Goal: Browse casually: Explore the website without a specific task or goal

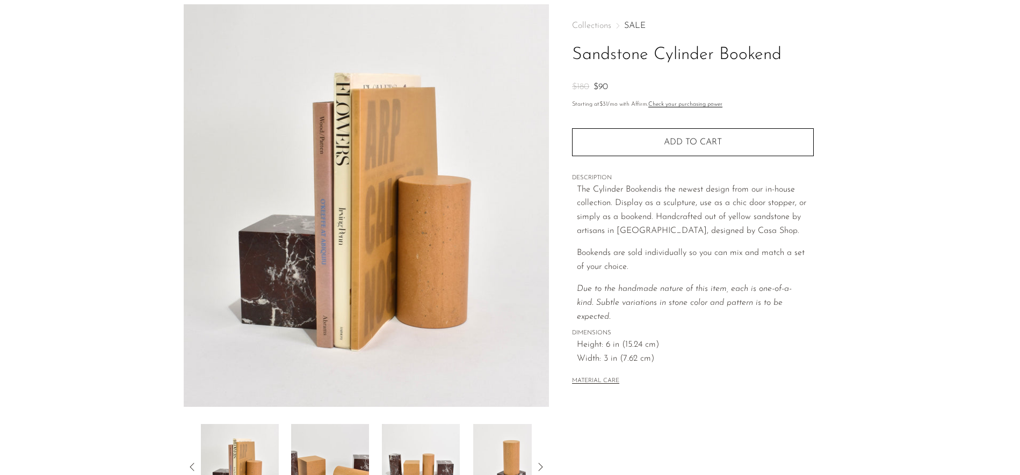
scroll to position [216, 0]
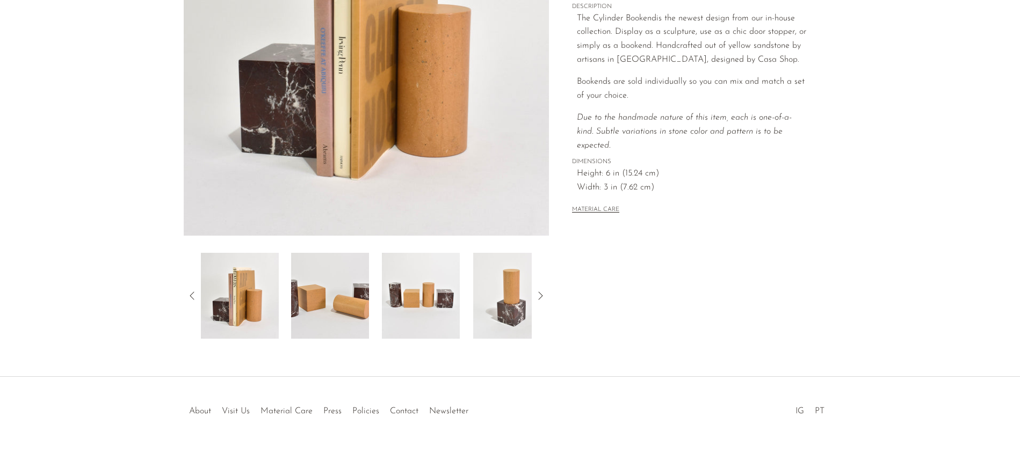
click at [542, 295] on icon at bounding box center [540, 296] width 13 height 13
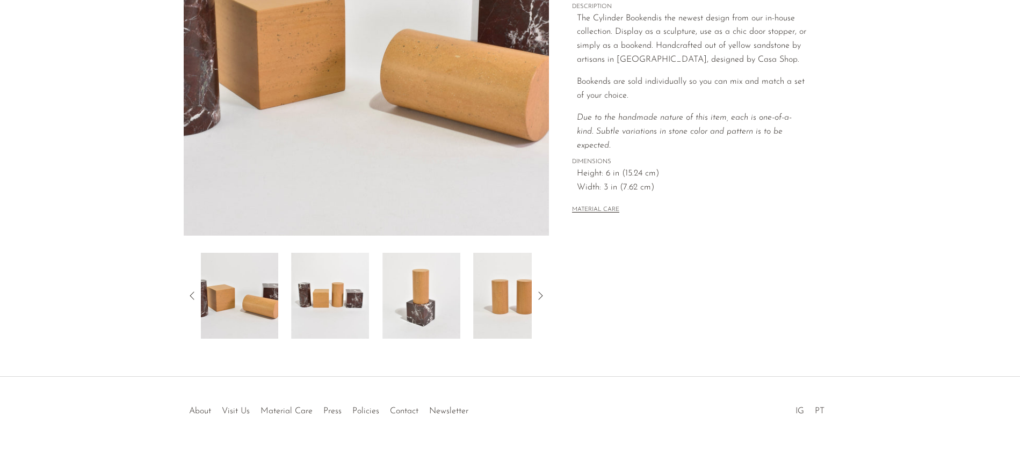
click at [542, 295] on icon at bounding box center [540, 296] width 13 height 13
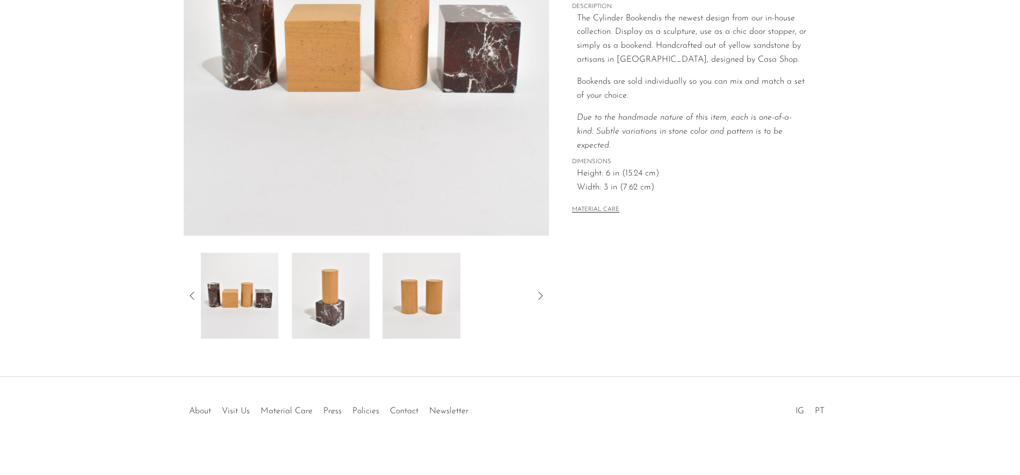
click at [542, 295] on icon at bounding box center [540, 296] width 13 height 13
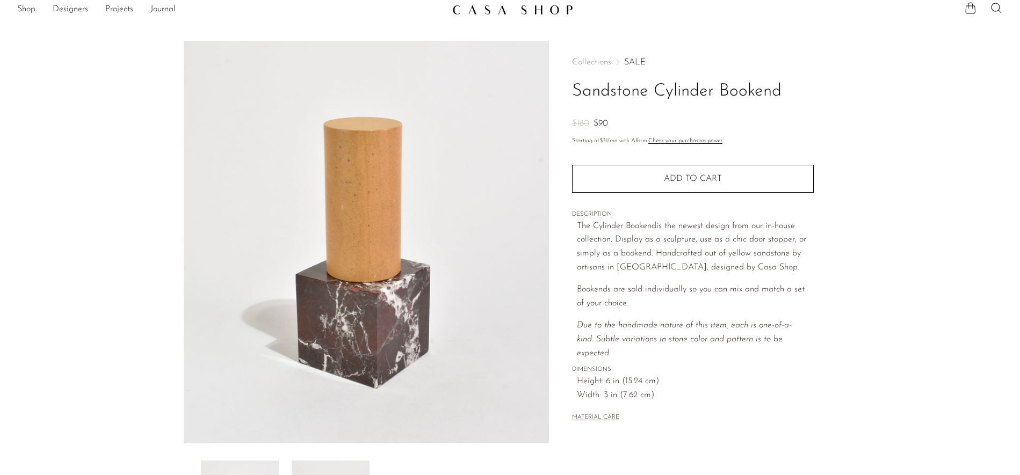
scroll to position [0, 0]
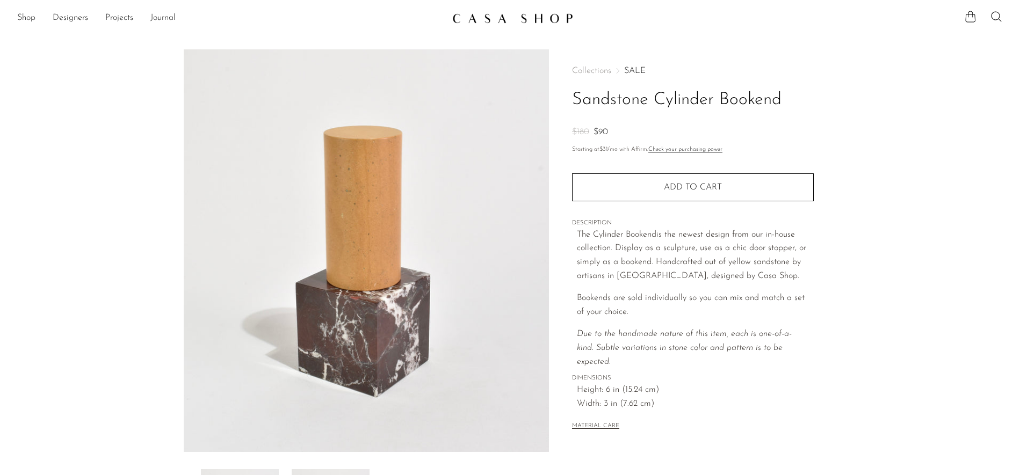
click at [588, 70] on span "Collections" at bounding box center [591, 71] width 39 height 9
click at [150, 17] on link "Journal" at bounding box center [162, 18] width 25 height 14
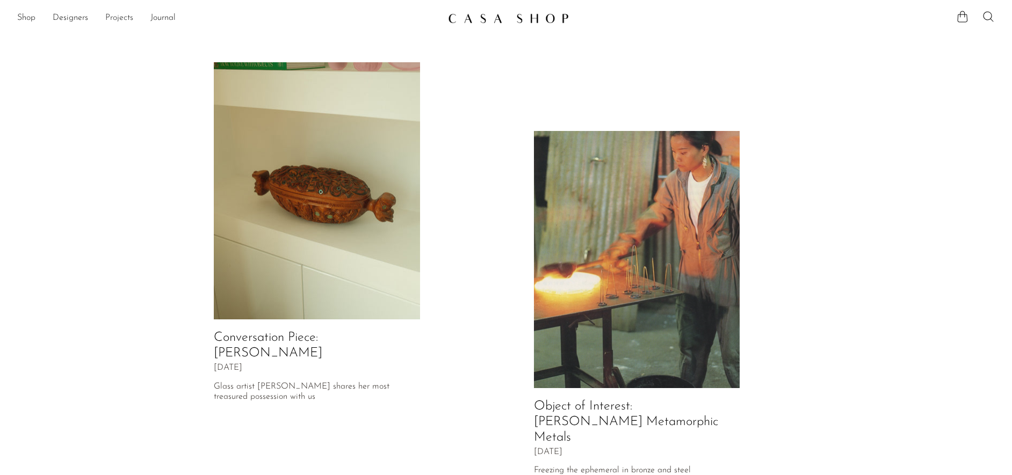
click at [117, 15] on link "Projects" at bounding box center [119, 18] width 28 height 14
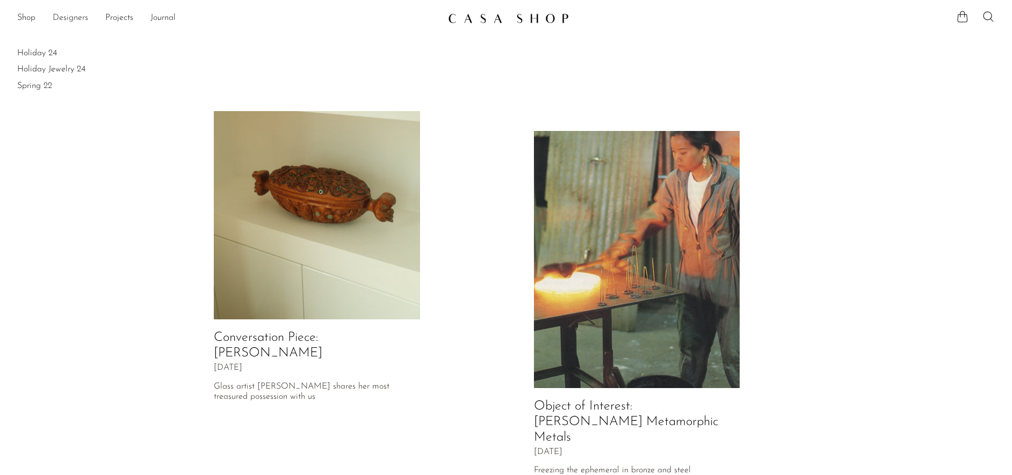
click at [68, 12] on link "Designers" at bounding box center [70, 18] width 35 height 14
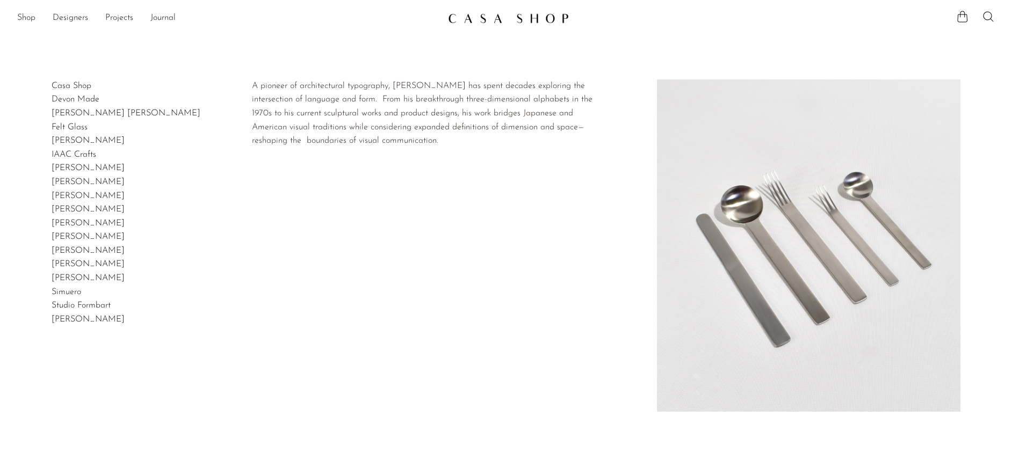
click at [85, 320] on link "Takenobu Igarashi" at bounding box center [88, 319] width 73 height 9
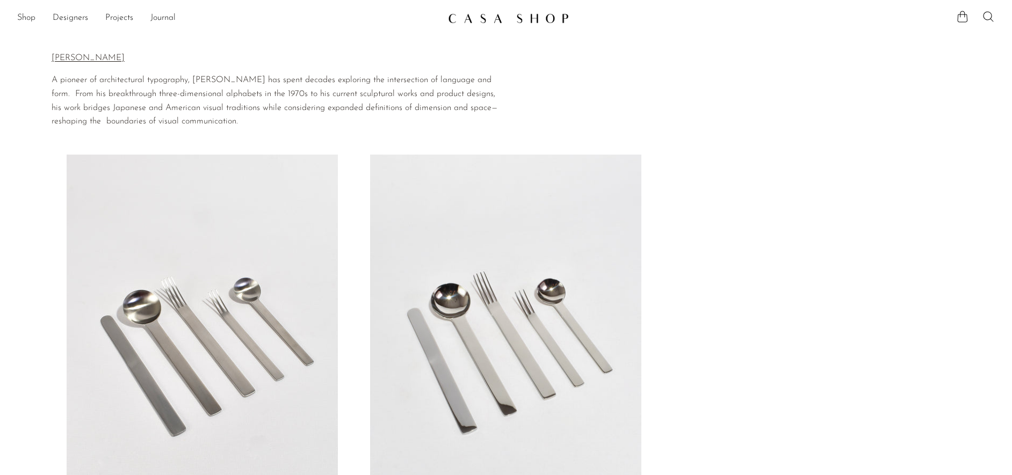
click at [77, 62] on p "[PERSON_NAME]" at bounding box center [280, 59] width 456 height 14
click at [29, 18] on link "Shop" at bounding box center [26, 18] width 18 height 14
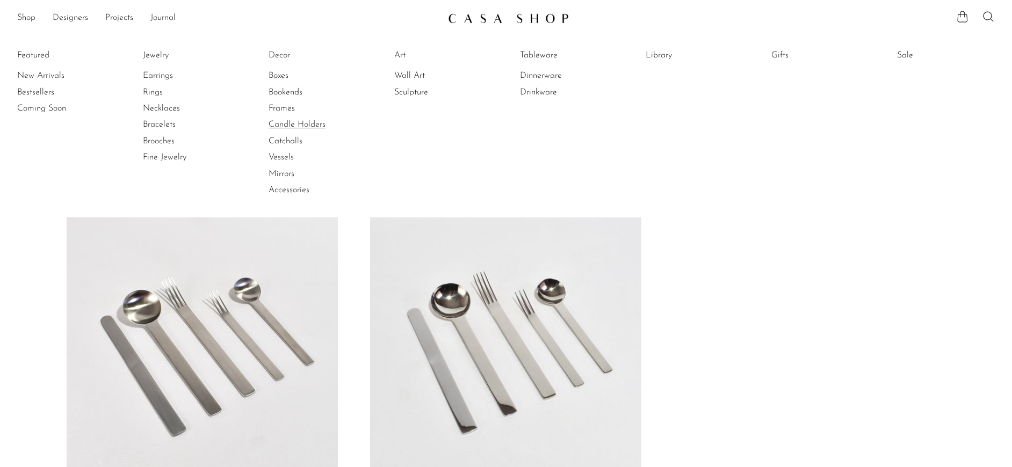
click at [281, 121] on link "Candle Holders" at bounding box center [309, 125] width 81 height 12
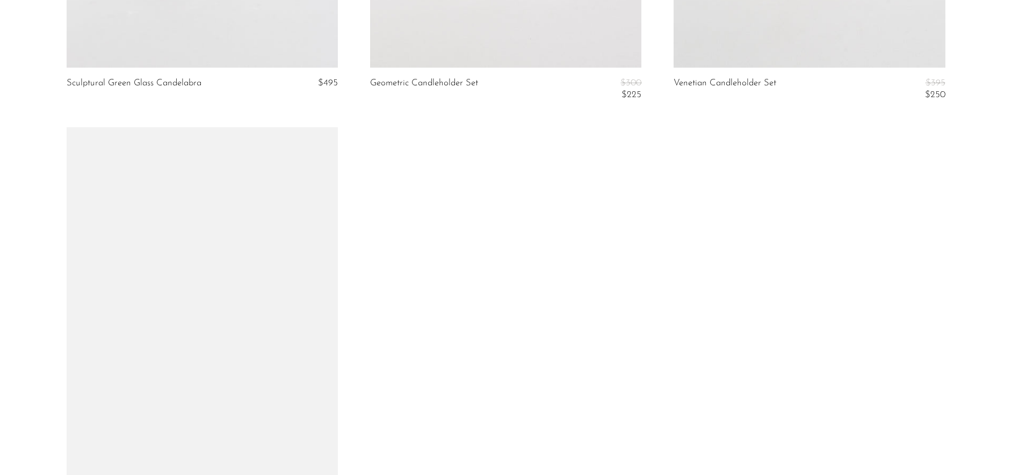
scroll to position [1295, 0]
